Goal: Find specific page/section: Find specific page/section

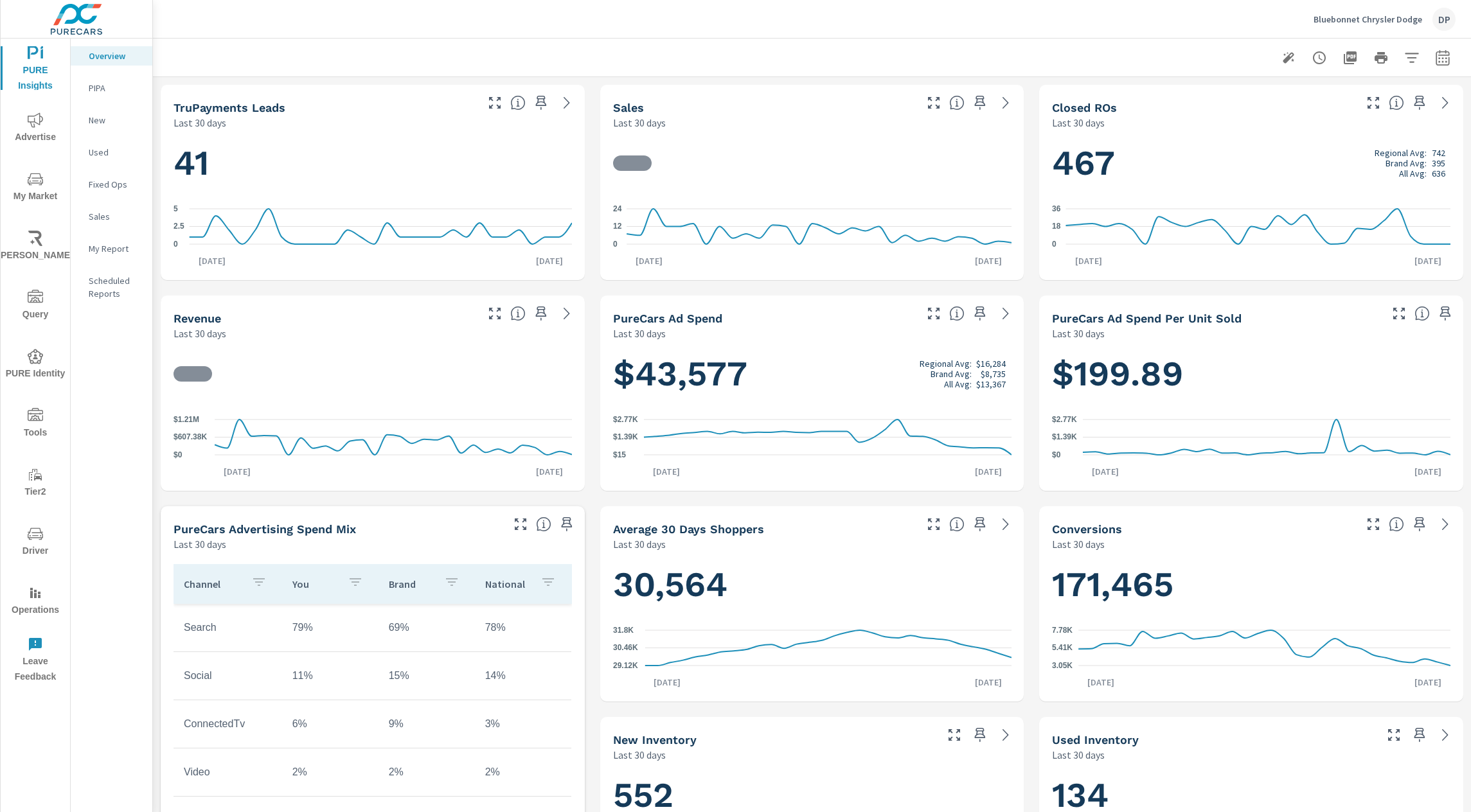
scroll to position [1, 0]
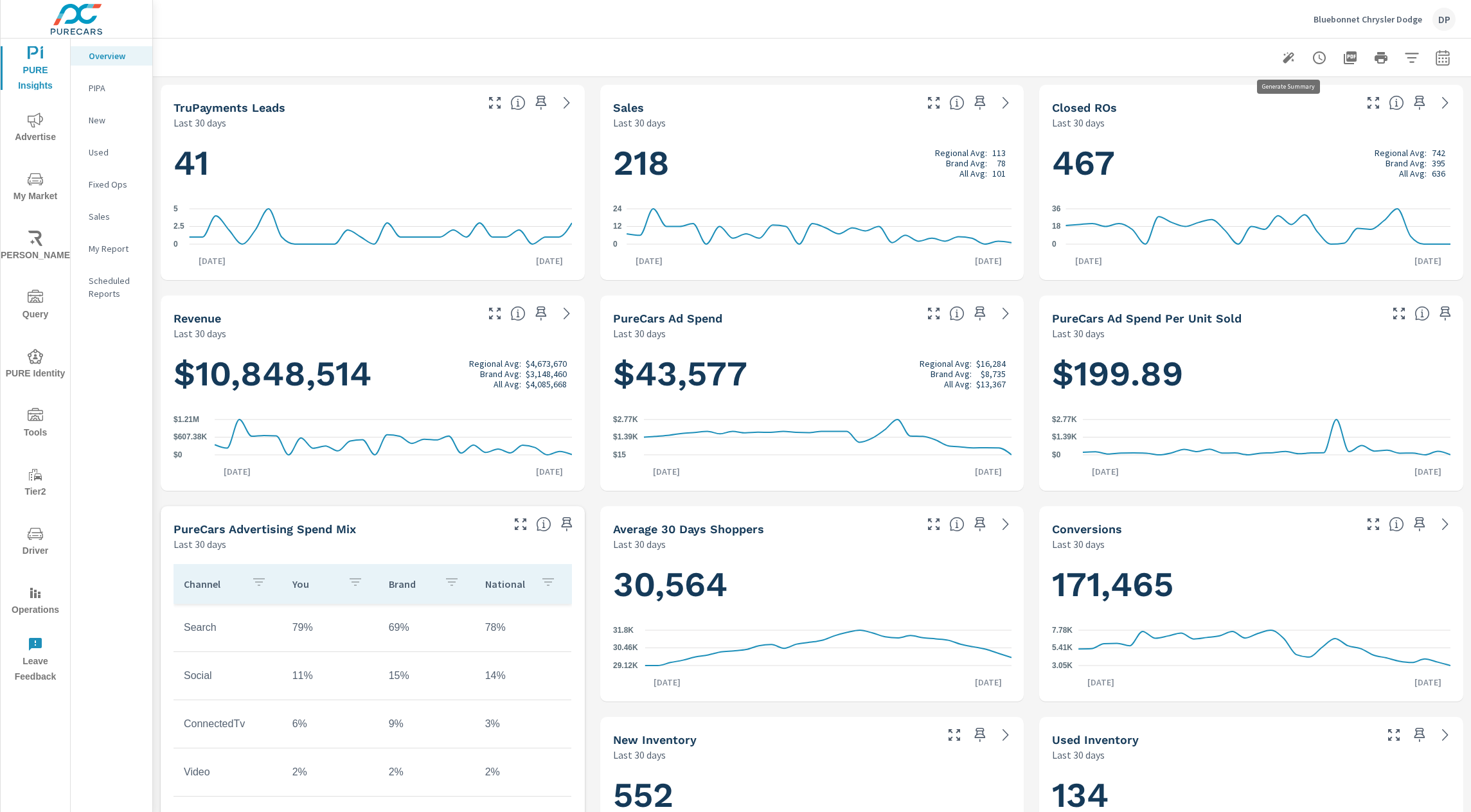
click at [1290, 56] on icon "button" at bounding box center [1288, 57] width 15 height 15
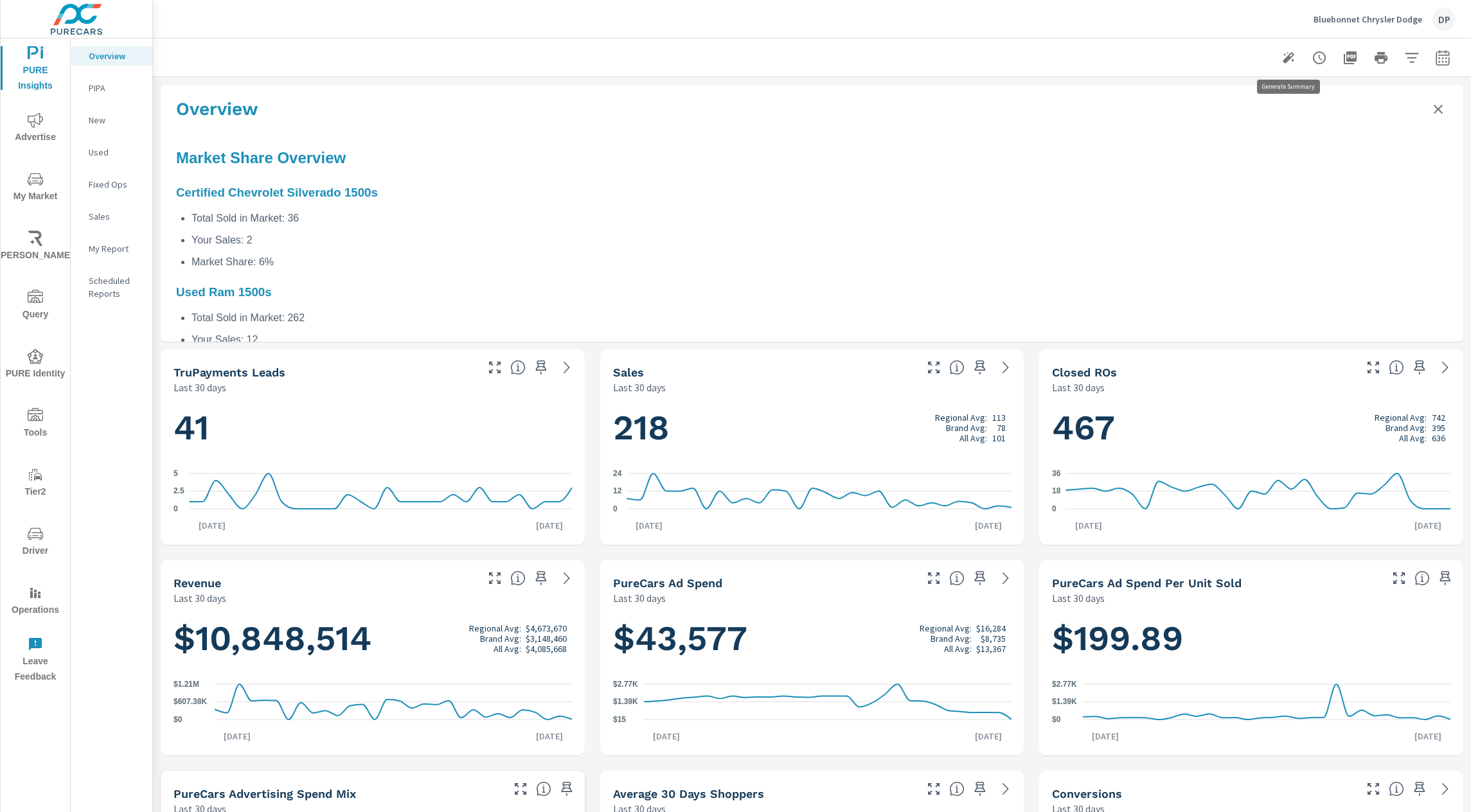
click at [1290, 56] on icon "button" at bounding box center [1288, 57] width 15 height 15
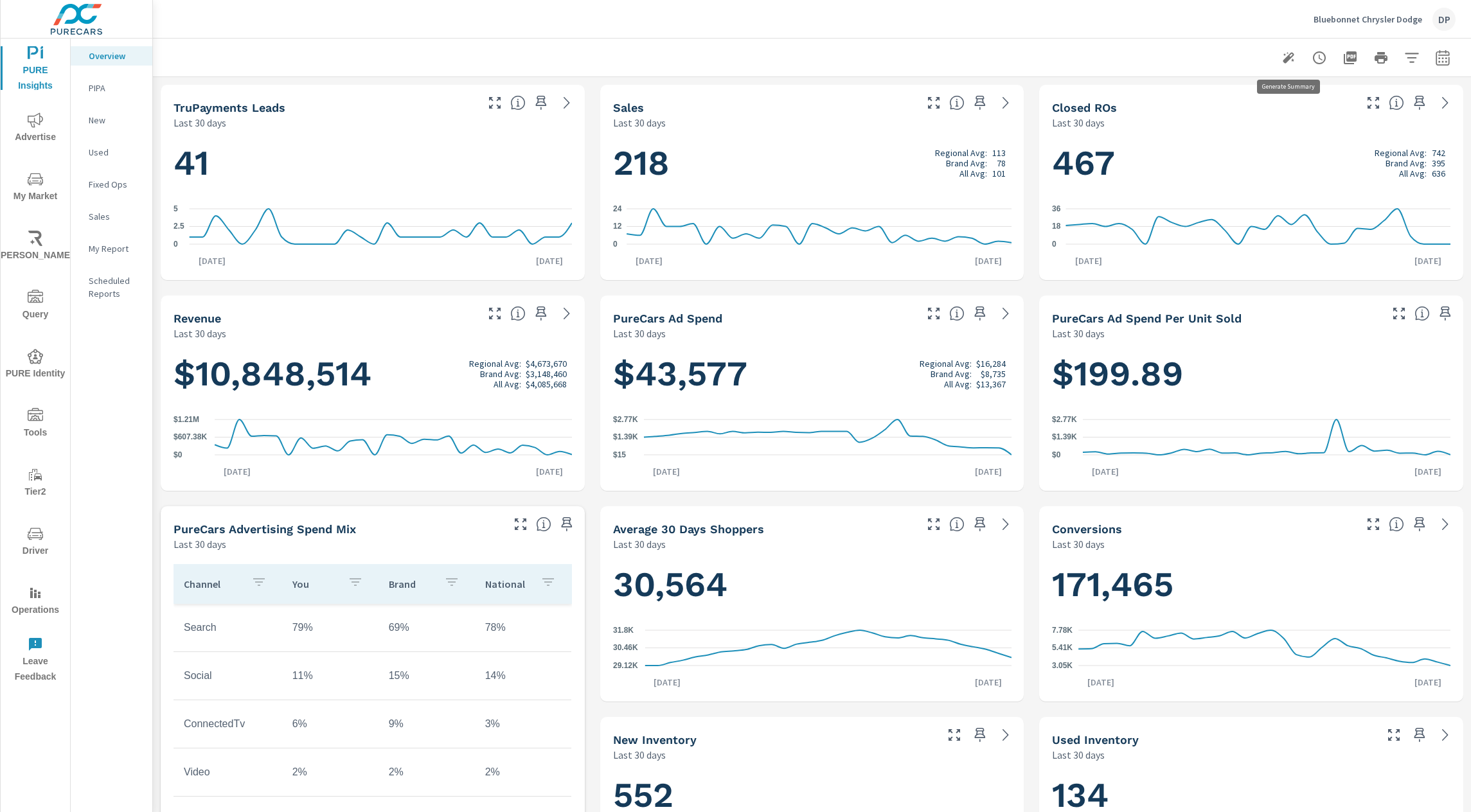
click at [1290, 56] on icon "button" at bounding box center [1288, 57] width 15 height 15
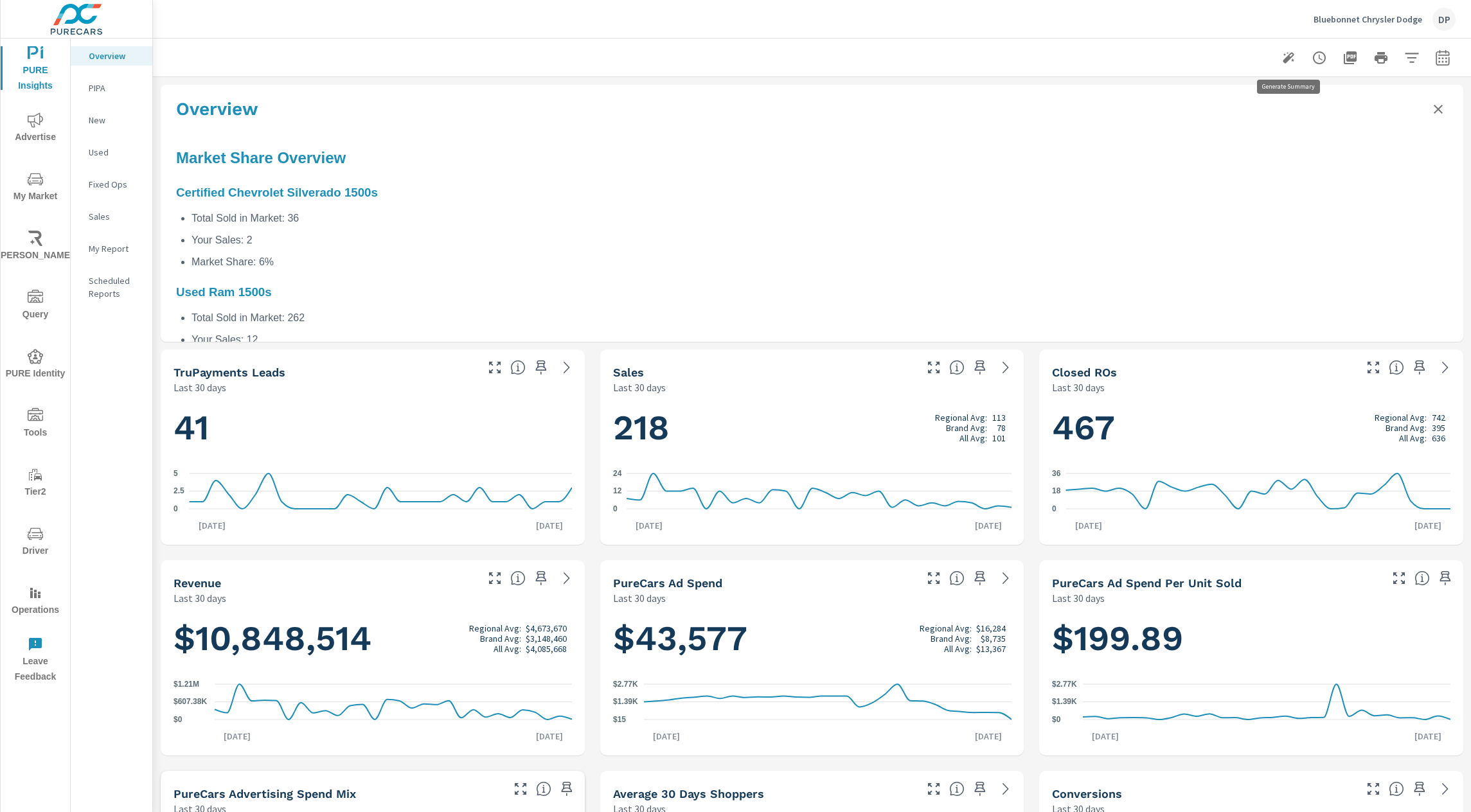
click at [1290, 56] on icon "button" at bounding box center [1288, 57] width 15 height 15
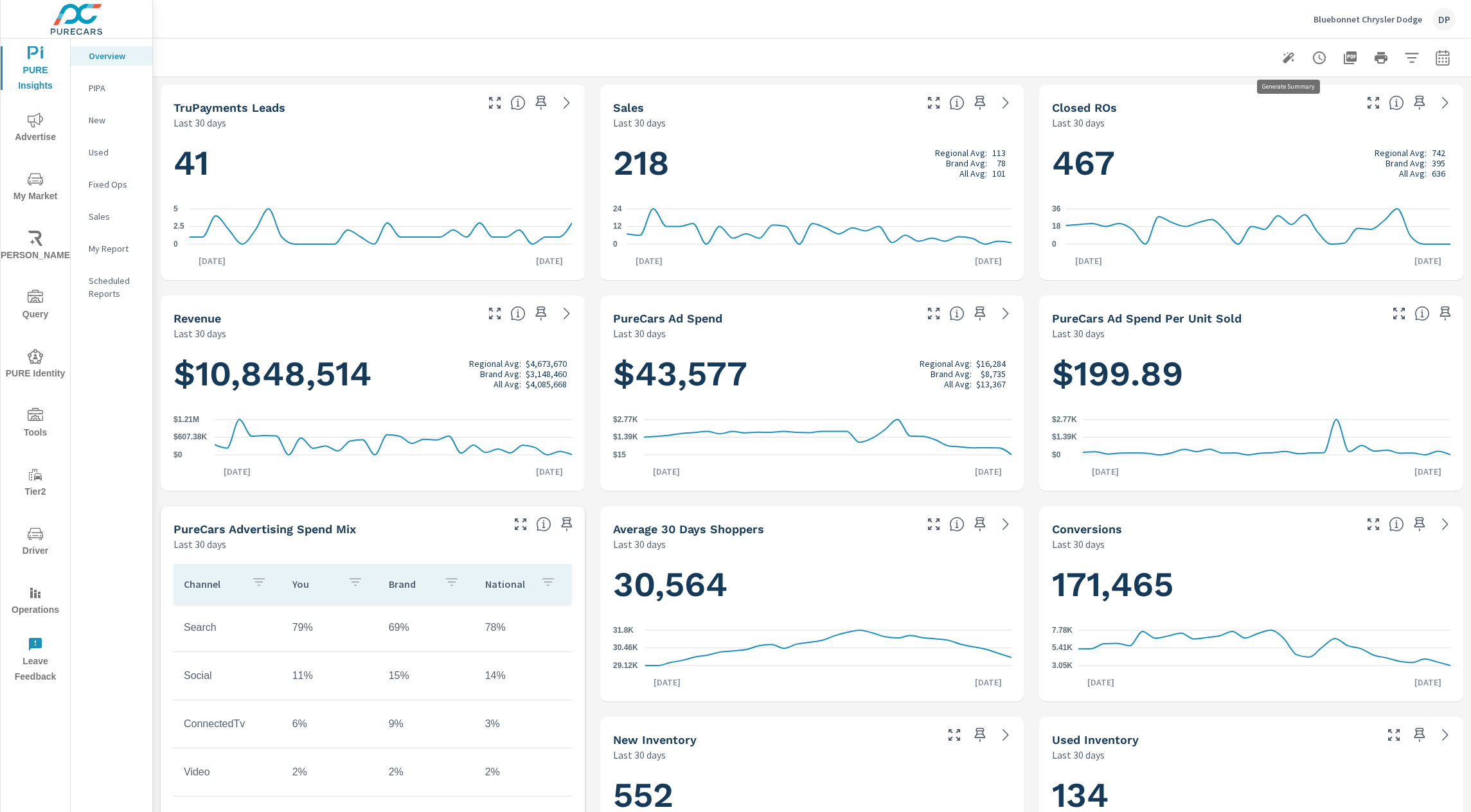
click at [1290, 56] on icon "button" at bounding box center [1288, 57] width 15 height 15
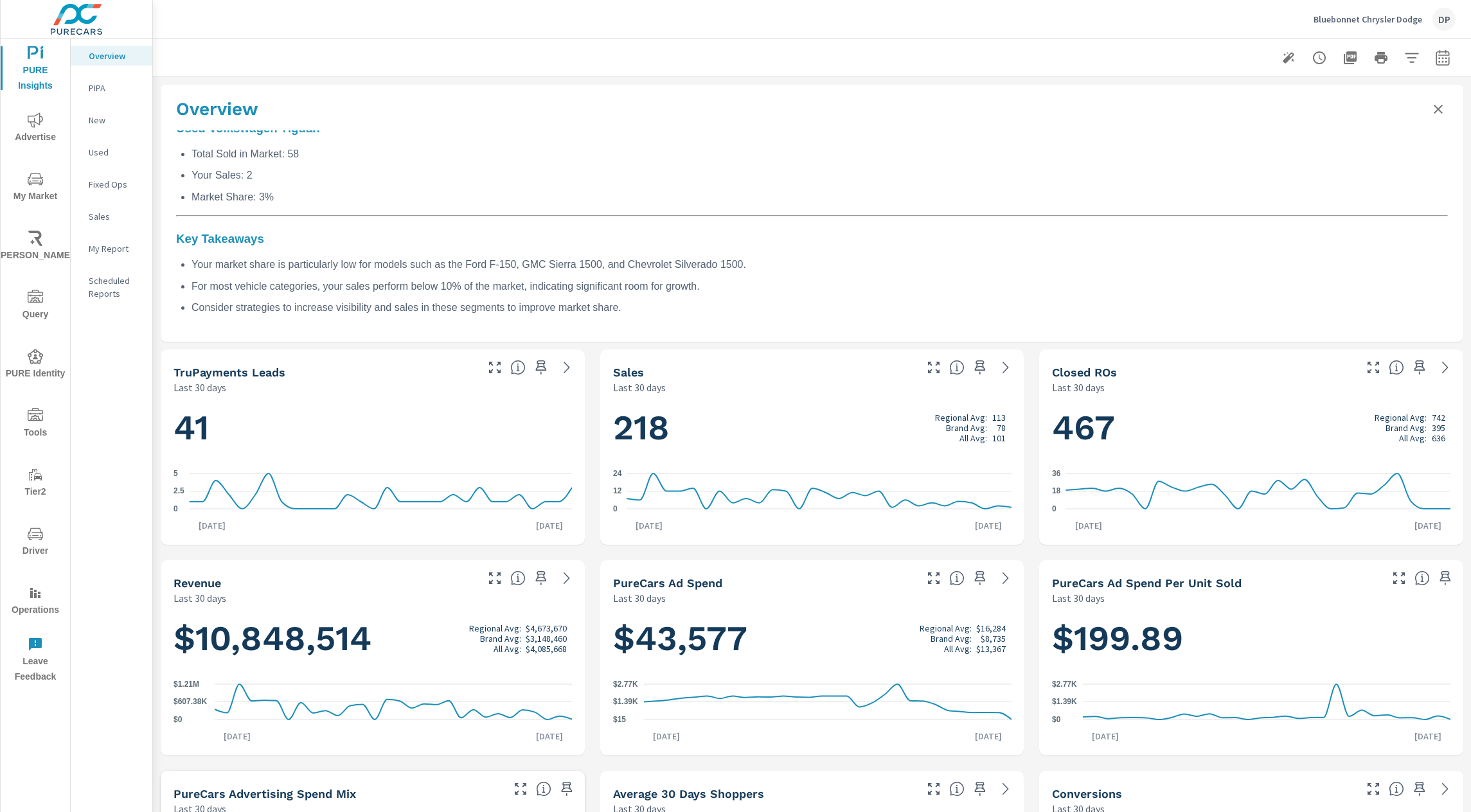
scroll to position [0, 0]
